Goal: Task Accomplishment & Management: Use online tool/utility

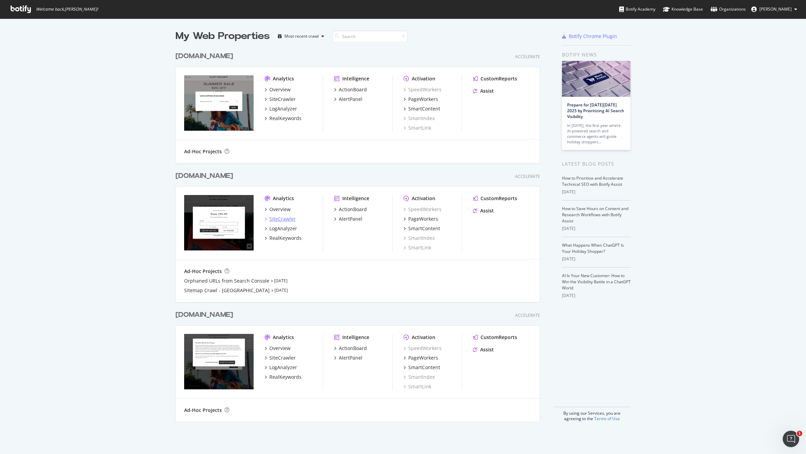
click at [277, 219] on div "SiteCrawler" at bounding box center [282, 219] width 26 height 7
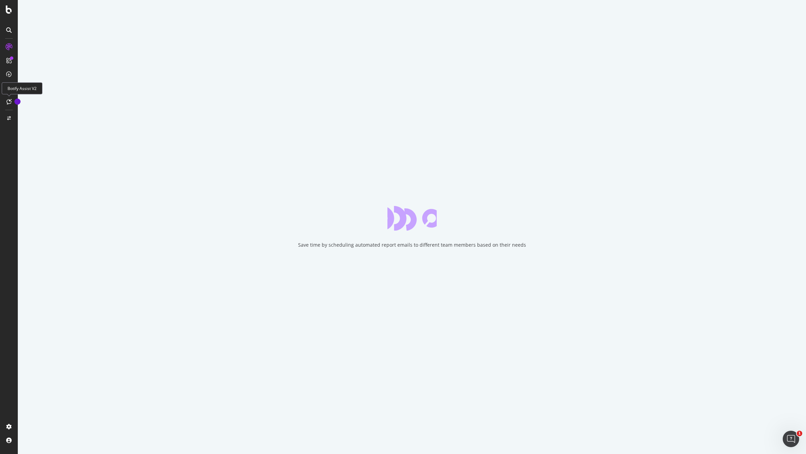
click at [8, 104] on div at bounding box center [8, 101] width 11 height 11
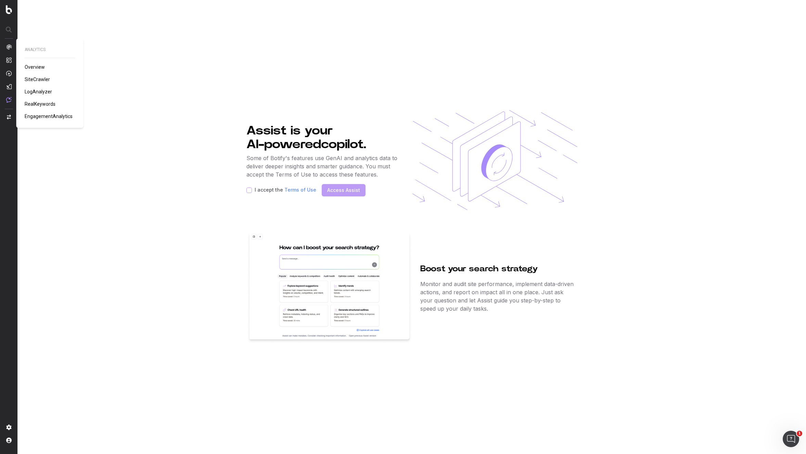
click at [36, 83] on div "ANALYTICS Overview SiteCrawler LogAnalyzer RealKeywords EngagementAnalytics" at bounding box center [50, 83] width 51 height 73
click at [37, 79] on span "SiteCrawler" at bounding box center [37, 79] width 25 height 5
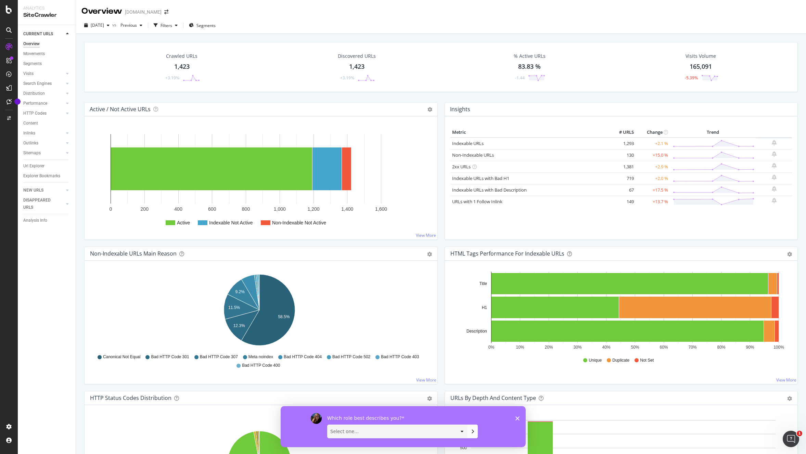
click at [516, 421] on div "Which role best describes you? Select one... Analyst/BI C-level Leadership Cont…" at bounding box center [402, 426] width 245 height 41
click at [518, 420] on icon "Close survey" at bounding box center [517, 419] width 4 height 4
